Goal: Transaction & Acquisition: Purchase product/service

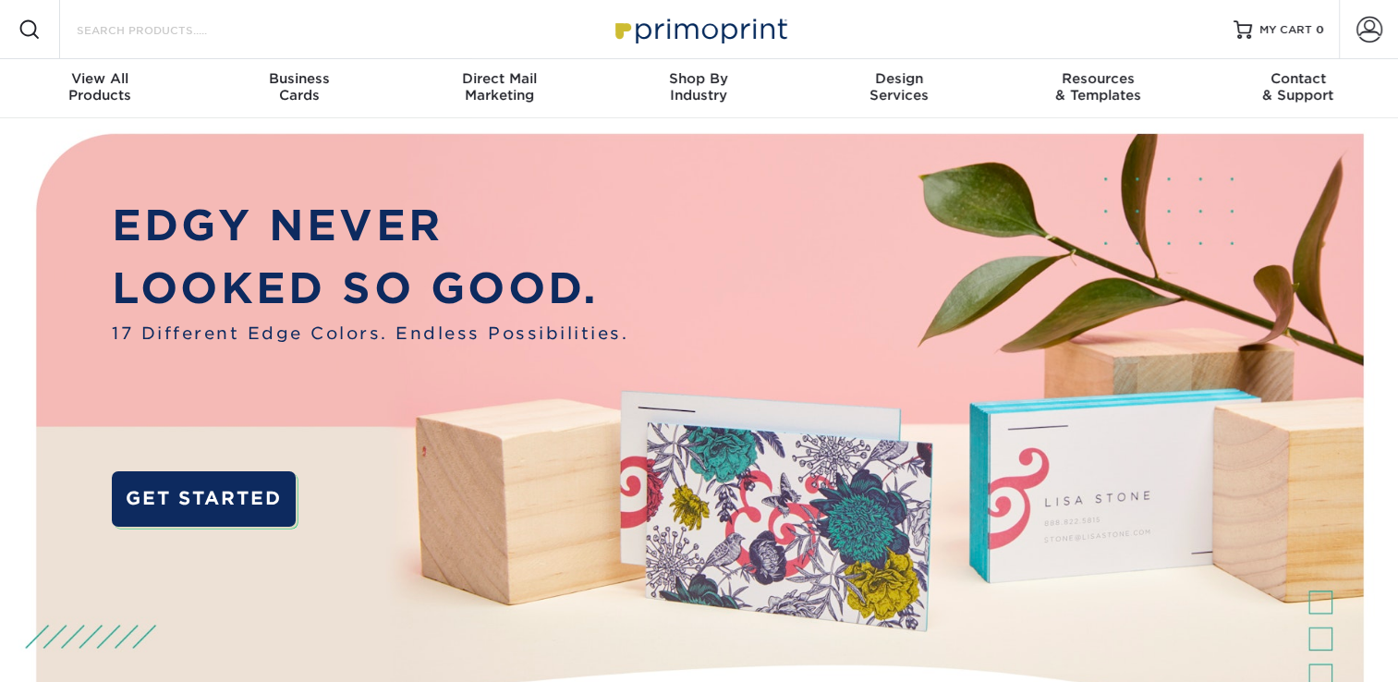
click at [218, 36] on input "Search Products" at bounding box center [165, 29] width 180 height 22
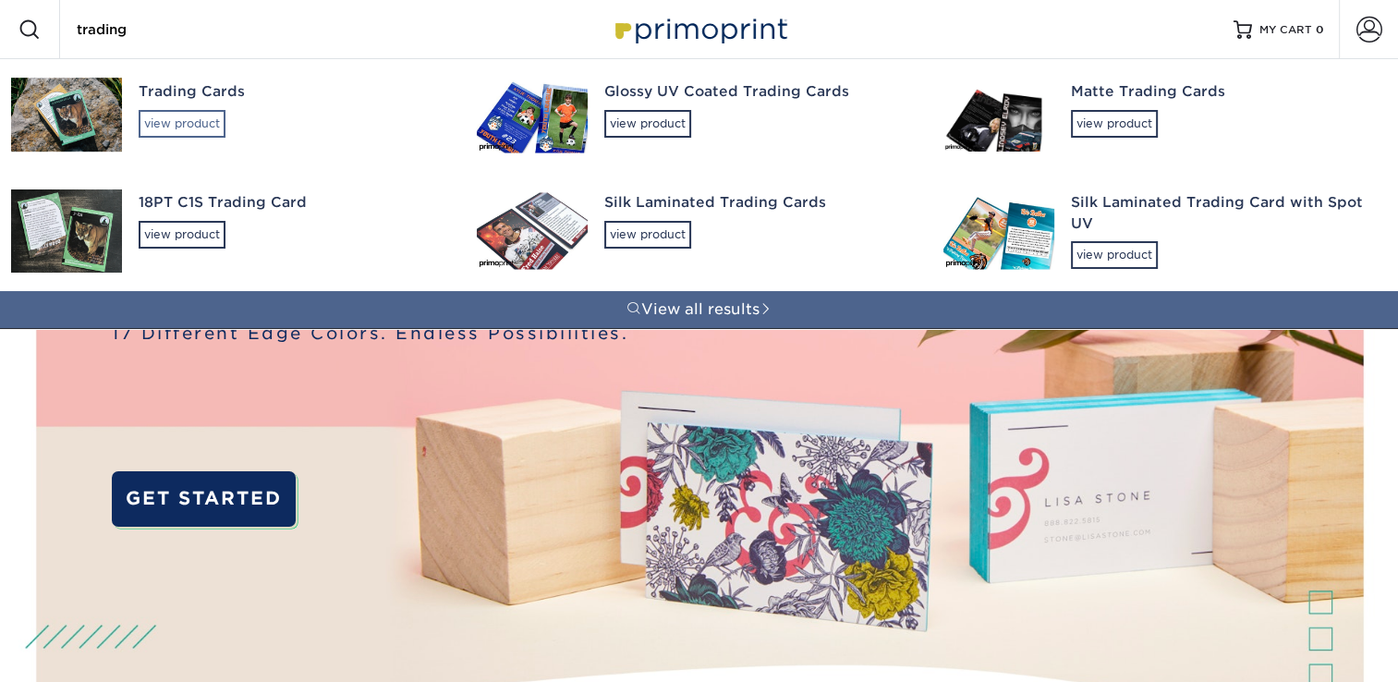
type input "trading"
click at [191, 128] on div "view product" at bounding box center [182, 124] width 87 height 28
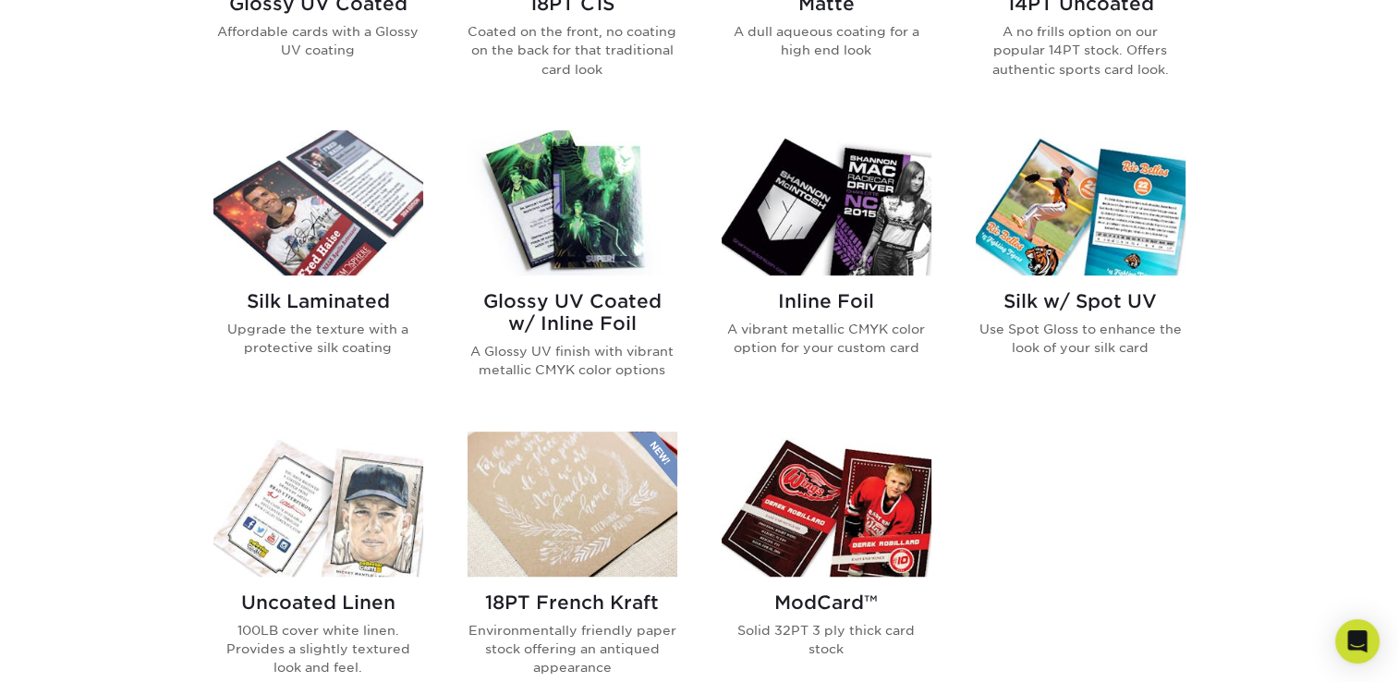
scroll to position [1103, 0]
click at [591, 204] on img at bounding box center [573, 201] width 210 height 145
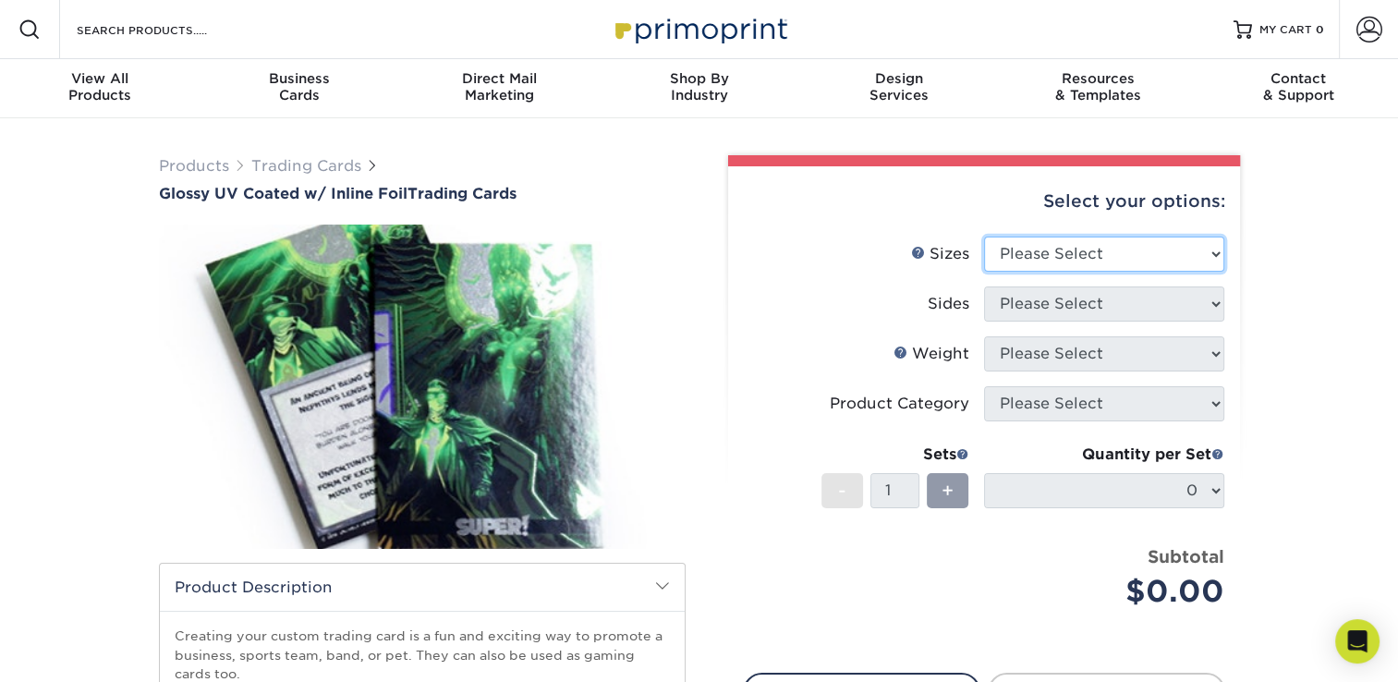
click at [1036, 249] on select "Please Select 2.5" x 3.5"" at bounding box center [1104, 254] width 240 height 35
select select "2.50x3.50"
click at [984, 237] on select "Please Select 2.5" x 3.5"" at bounding box center [1104, 254] width 240 height 35
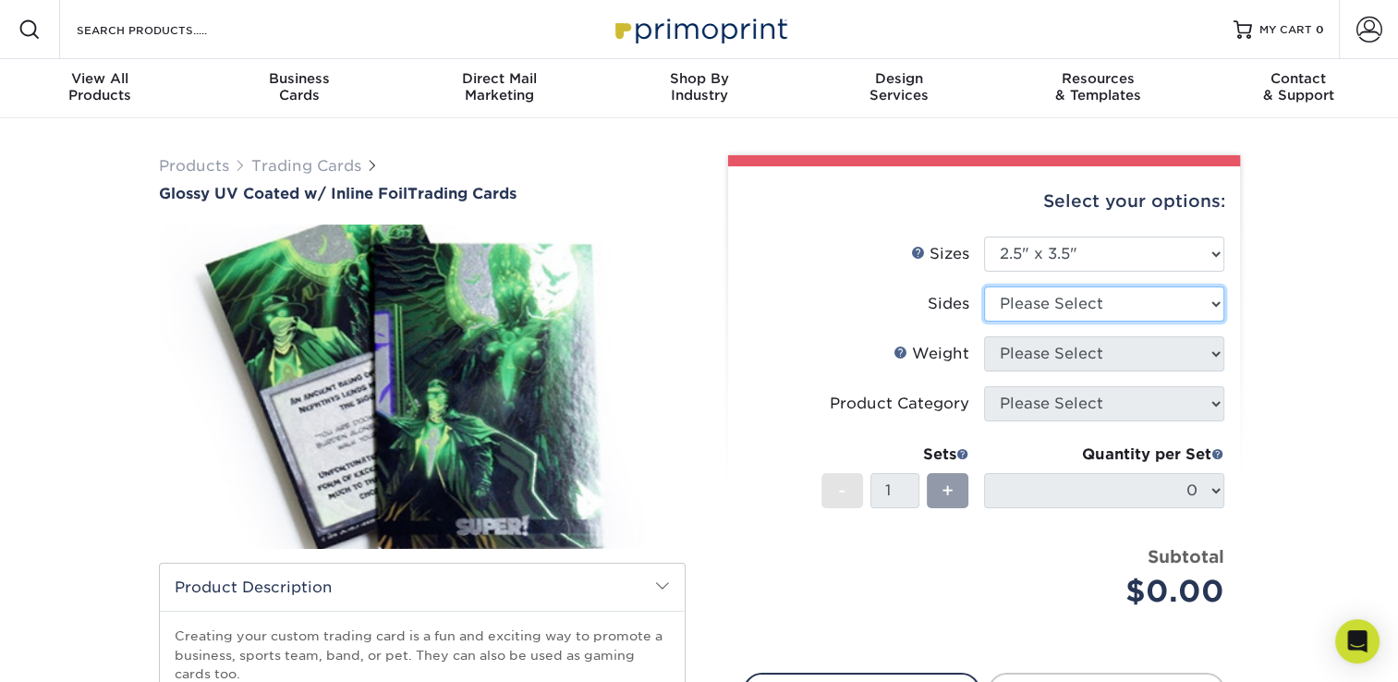
click at [1025, 314] on select "Please Select Print Both Sides - Foil Back Only Print Both Sides - Foil Both Si…" at bounding box center [1104, 303] width 240 height 35
select select "e9e9dfb3-fba1-4d60-972c-fd9ca5904d33"
click at [984, 286] on select "Please Select Print Both Sides - Foil Back Only Print Both Sides - Foil Both Si…" at bounding box center [1104, 303] width 240 height 35
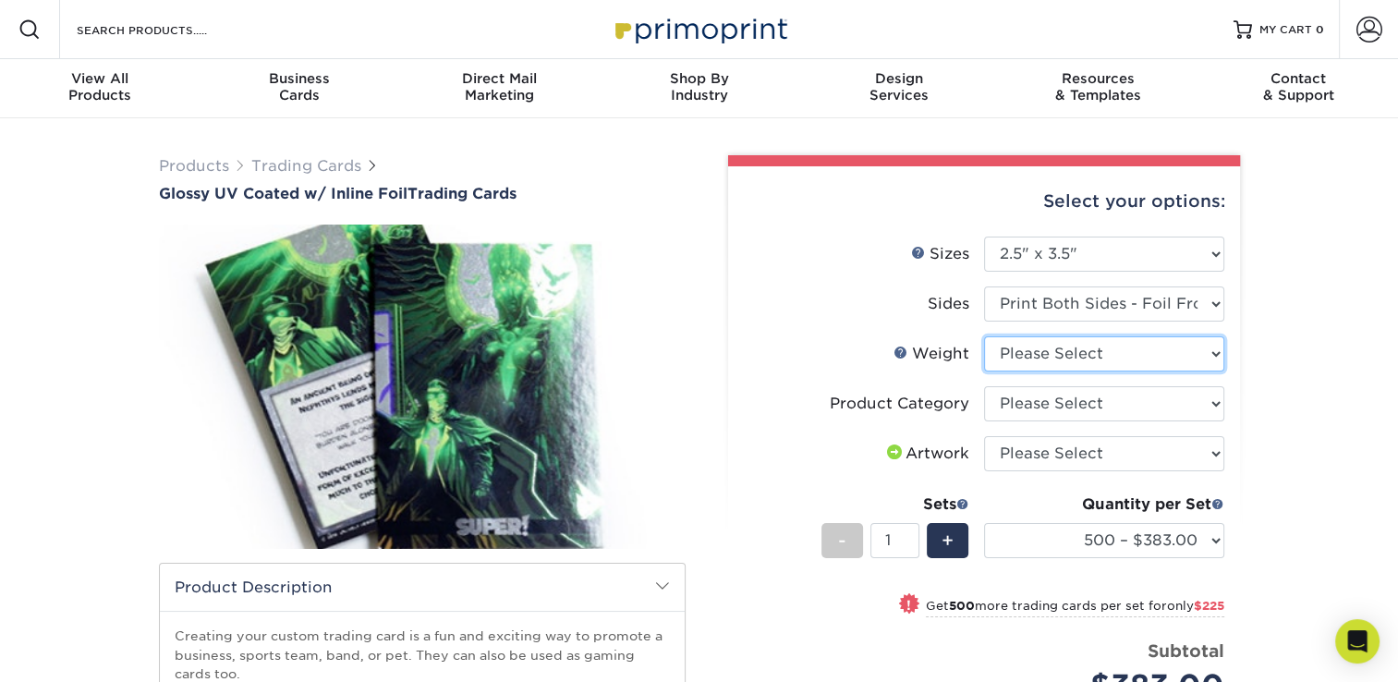
click at [1017, 357] on select "Please Select 16PT" at bounding box center [1104, 353] width 240 height 35
select select "16PT"
click at [984, 336] on select "Please Select 16PT" at bounding box center [1104, 353] width 240 height 35
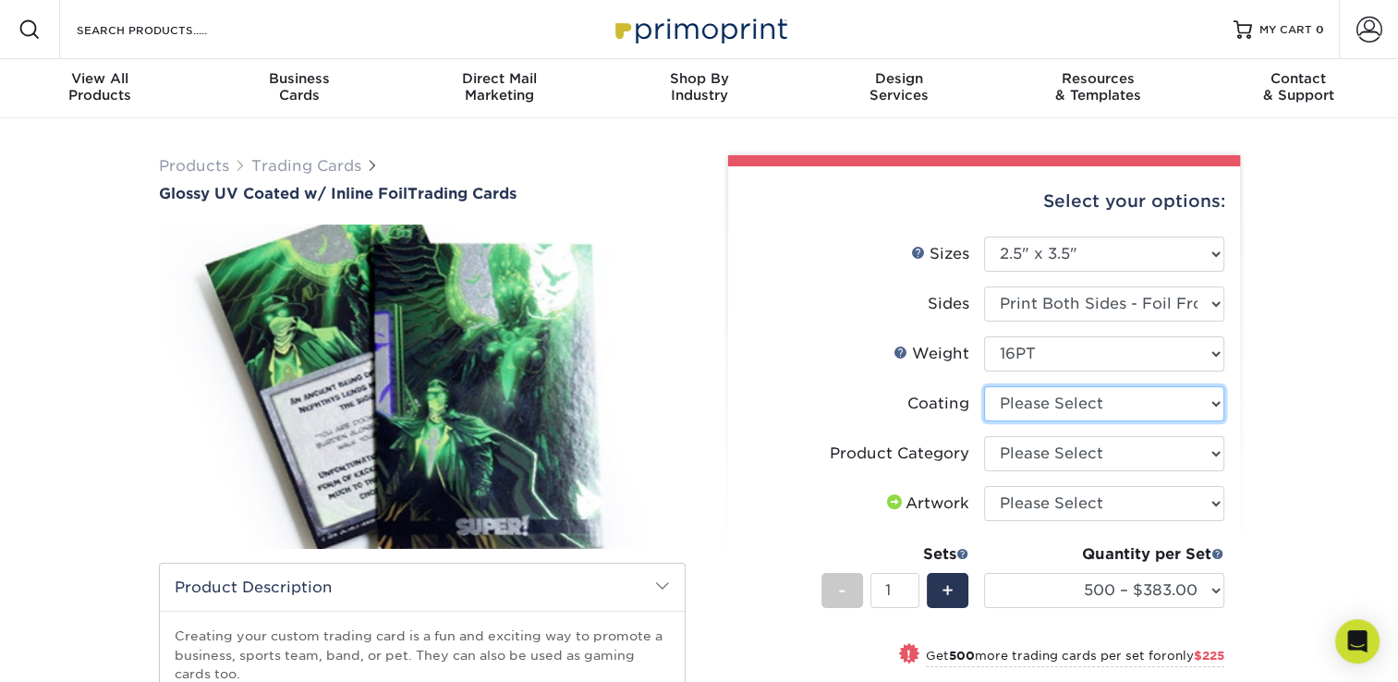
click at [1027, 402] on select at bounding box center [1104, 403] width 240 height 35
select select "ae367451-b2b8-45df-a344-0f05b6a12993"
click at [984, 386] on select at bounding box center [1104, 403] width 240 height 35
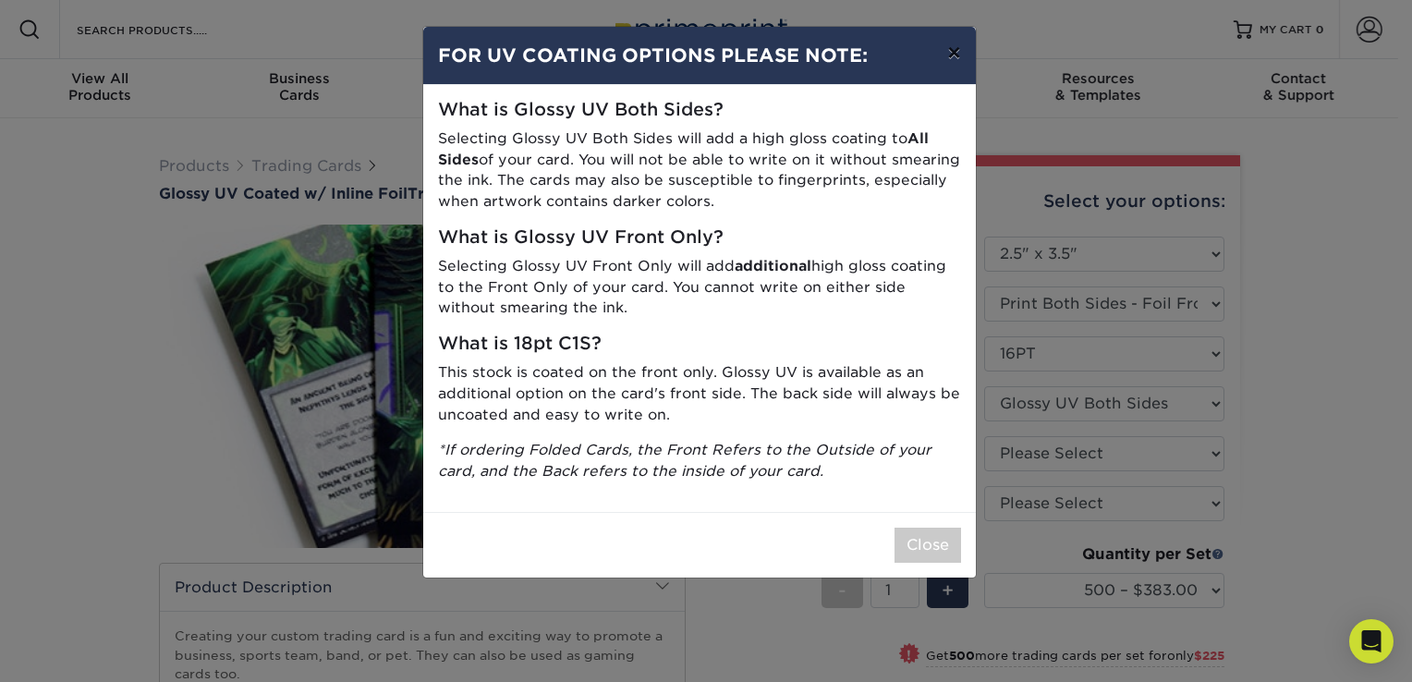
click at [955, 69] on button "×" at bounding box center [953, 53] width 43 height 52
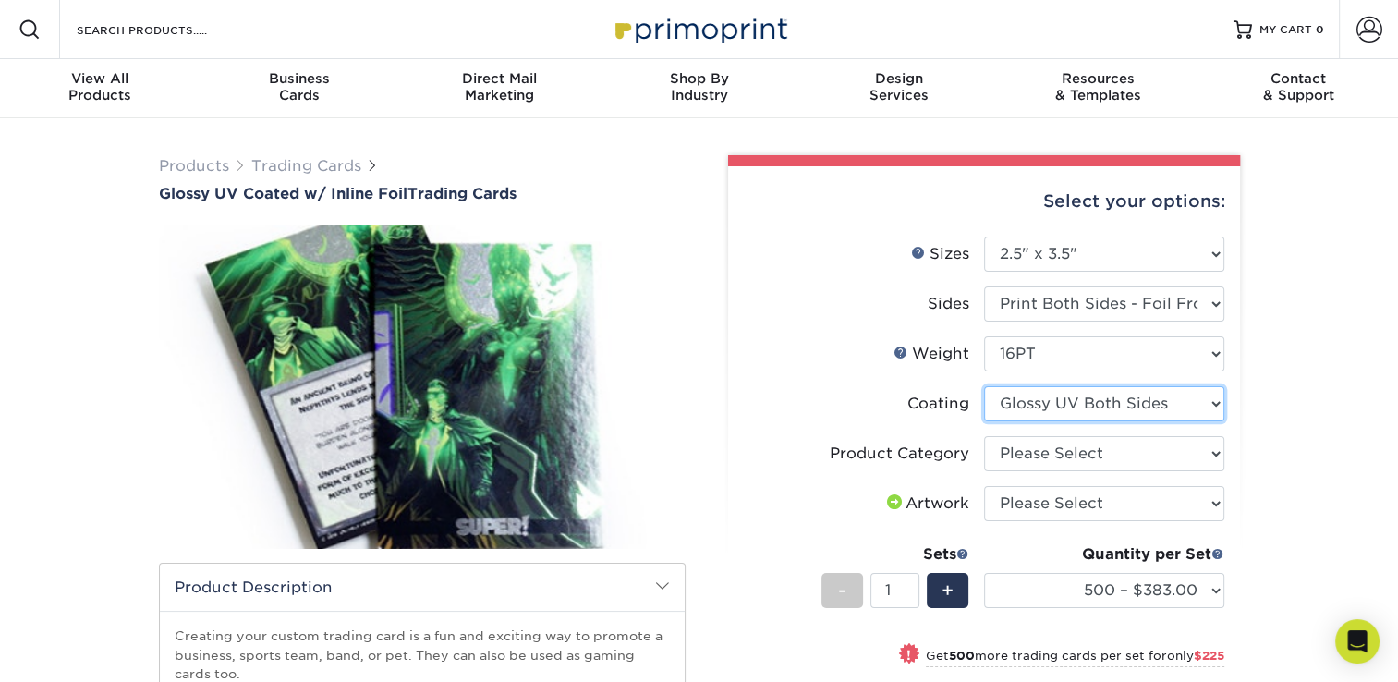
click at [1071, 411] on select at bounding box center [1104, 403] width 240 height 35
click at [984, 386] on select at bounding box center [1104, 403] width 240 height 35
click at [1064, 455] on select "Please Select Trading Cards" at bounding box center [1104, 453] width 240 height 35
select select "c2f9bce9-36c2-409d-b101-c29d9d031e18"
click at [984, 436] on select "Please Select Trading Cards" at bounding box center [1104, 453] width 240 height 35
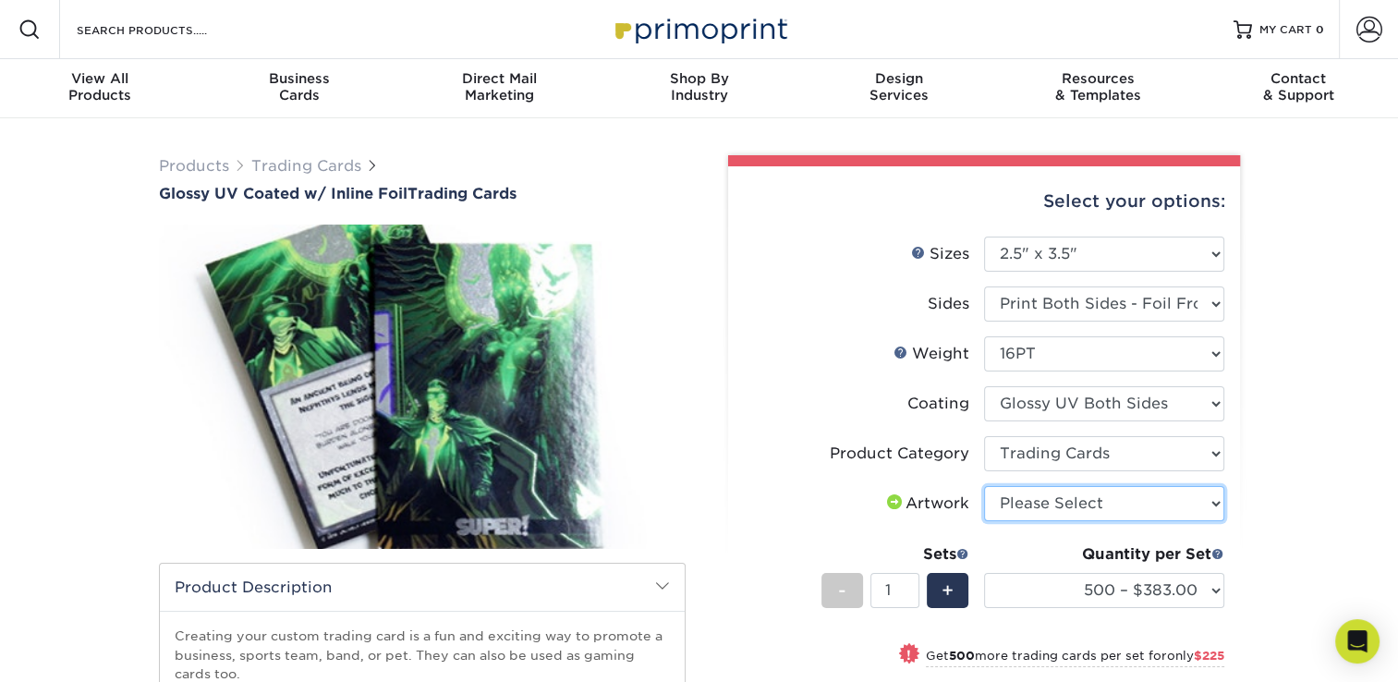
click at [1054, 511] on select "Please Select I will upload files I need a design - $100" at bounding box center [1104, 503] width 240 height 35
select select "upload"
click at [984, 486] on select "Please Select I will upload files I need a design - $100" at bounding box center [1104, 503] width 240 height 35
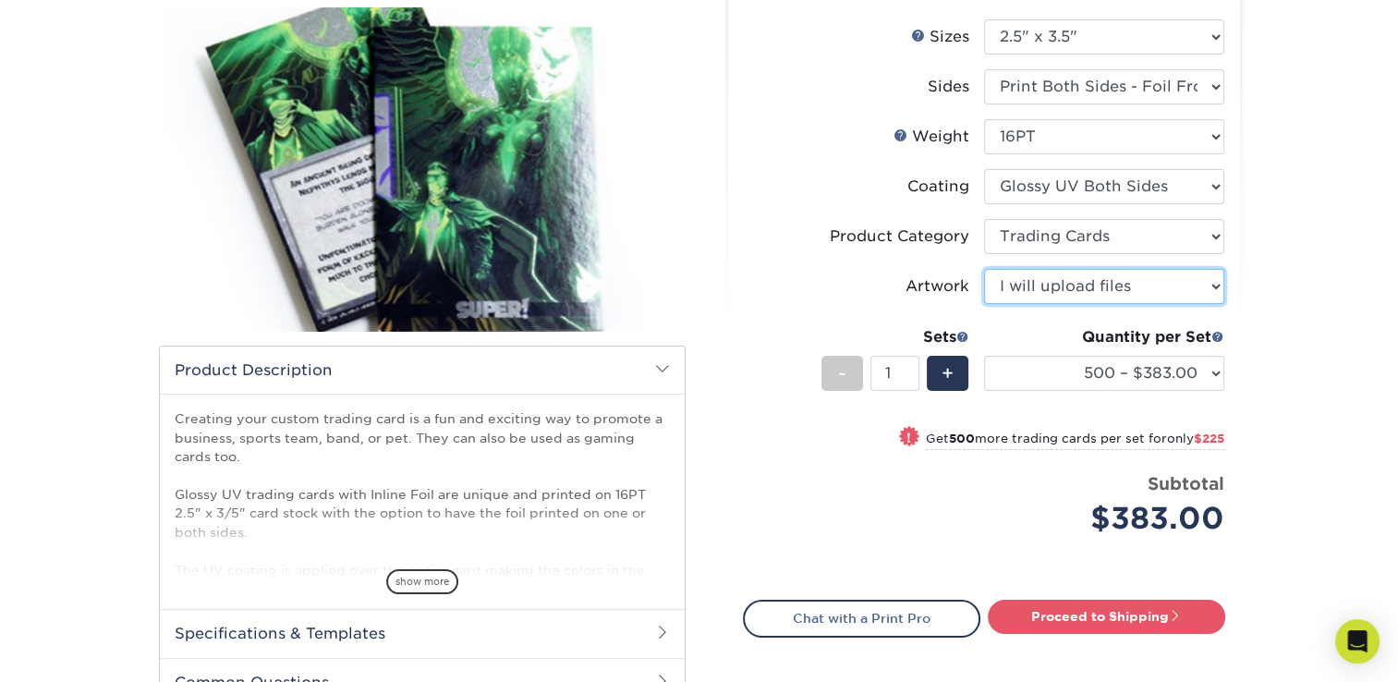
scroll to position [218, 0]
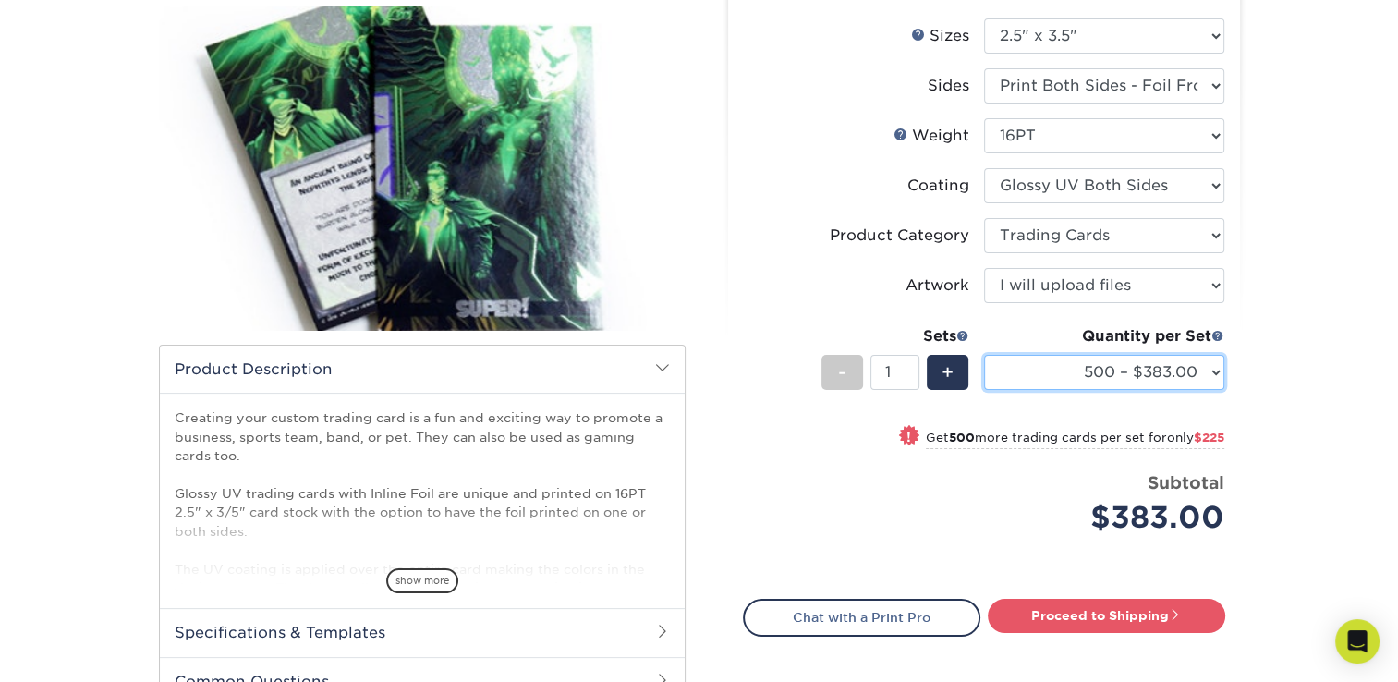
click at [1055, 382] on select "500 – $383.00 1000 – $608.00 2500 – $883.00 5000 – $1252.00" at bounding box center [1104, 372] width 240 height 35
click at [984, 355] on select "500 – $383.00 1000 – $608.00 2500 – $883.00 5000 – $1252.00" at bounding box center [1104, 372] width 240 height 35
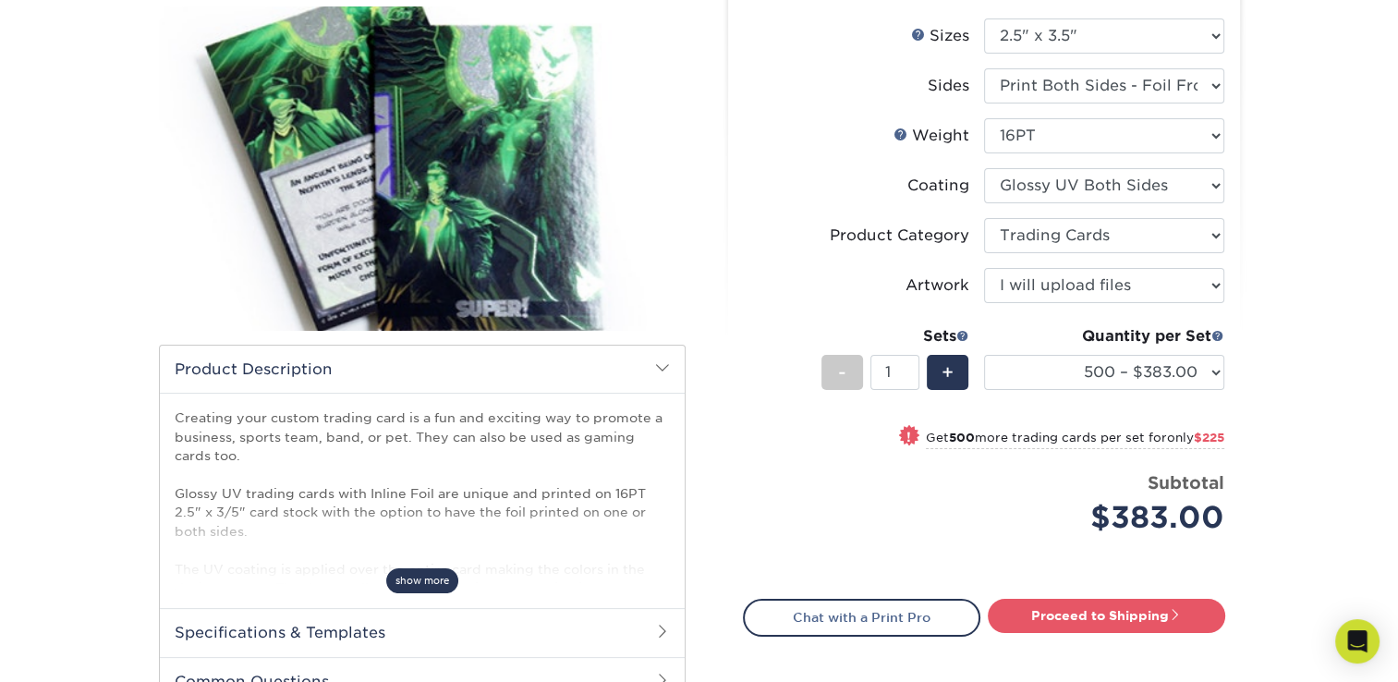
click at [421, 590] on span "show more" at bounding box center [422, 580] width 72 height 25
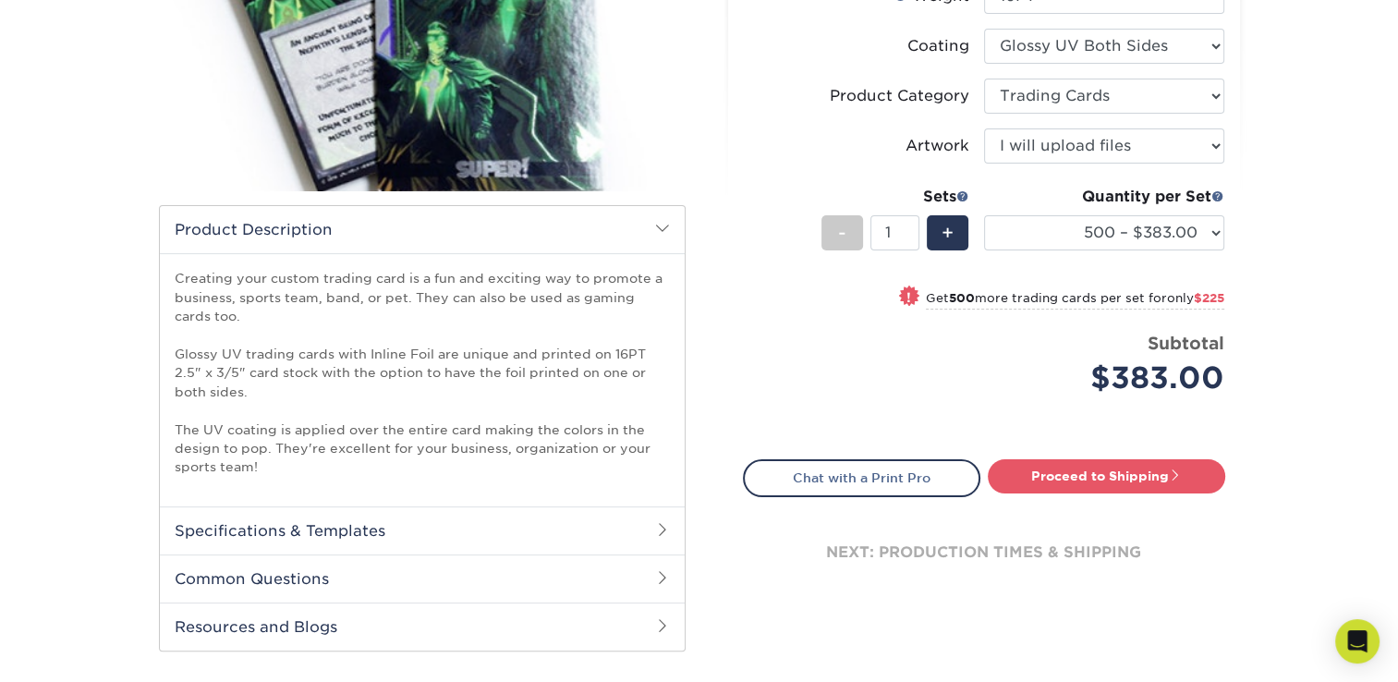
scroll to position [591, 0]
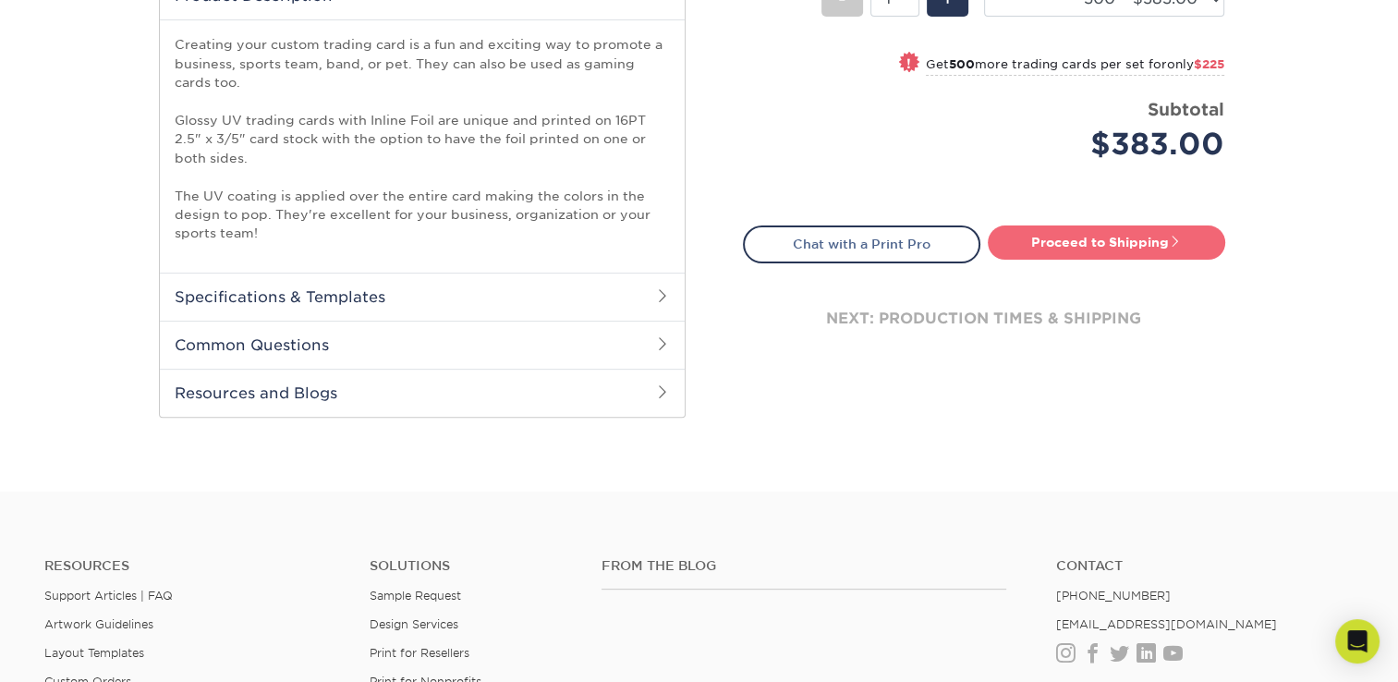
click at [1176, 239] on span at bounding box center [1175, 241] width 13 height 13
type input "Set 1"
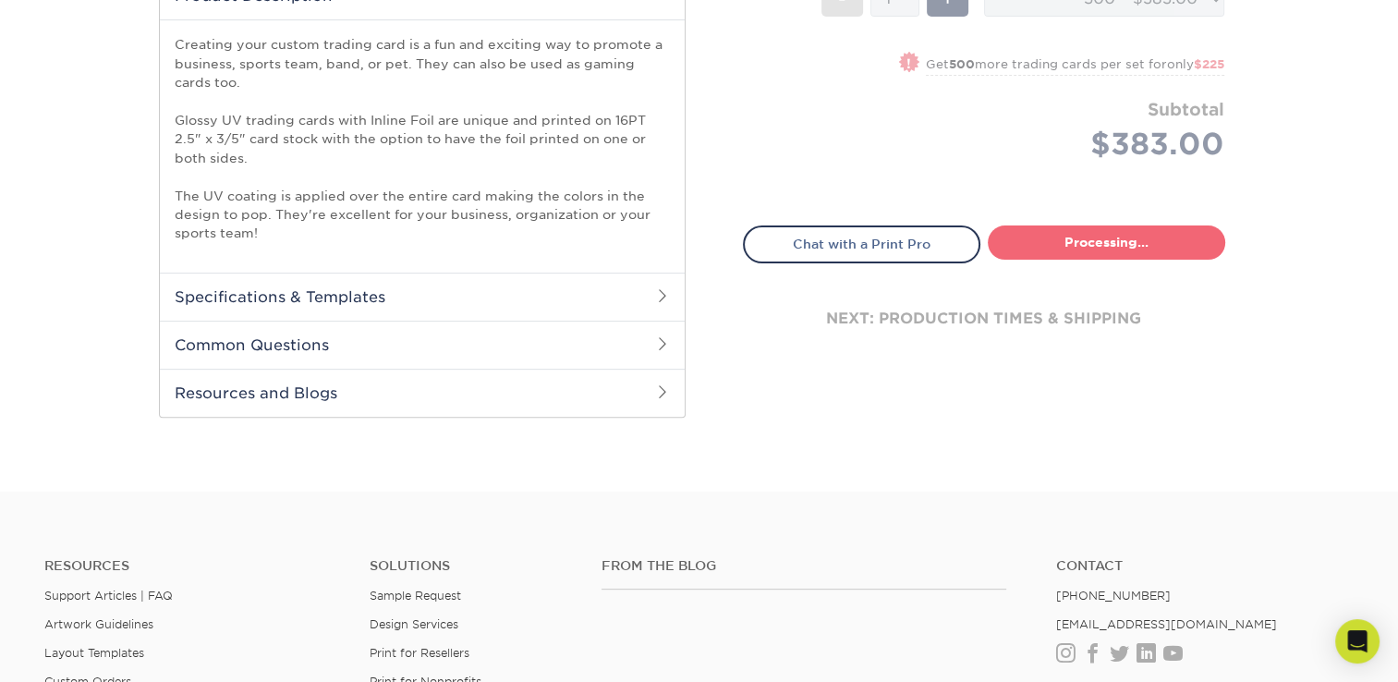
select select "87a825d9-22fd-4302-929c-3fe1b0c902ff"
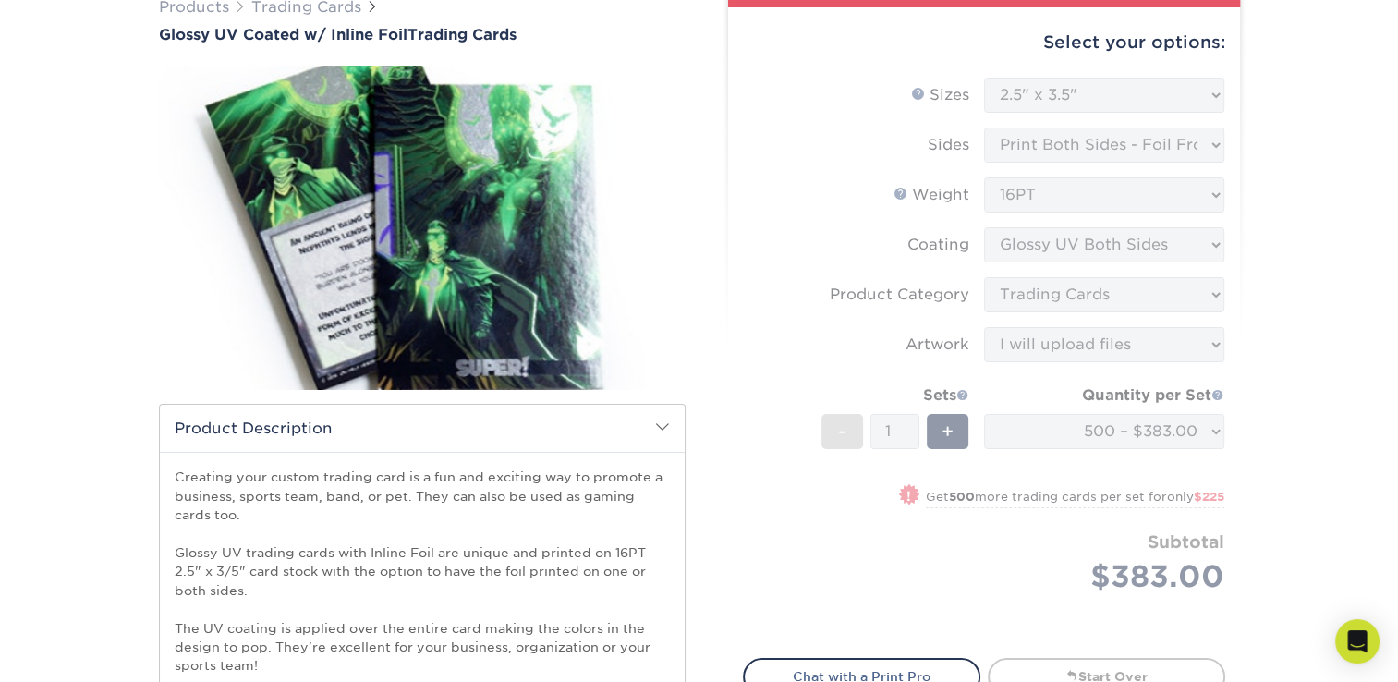
scroll to position [0, 0]
